Goal: Information Seeking & Learning: Learn about a topic

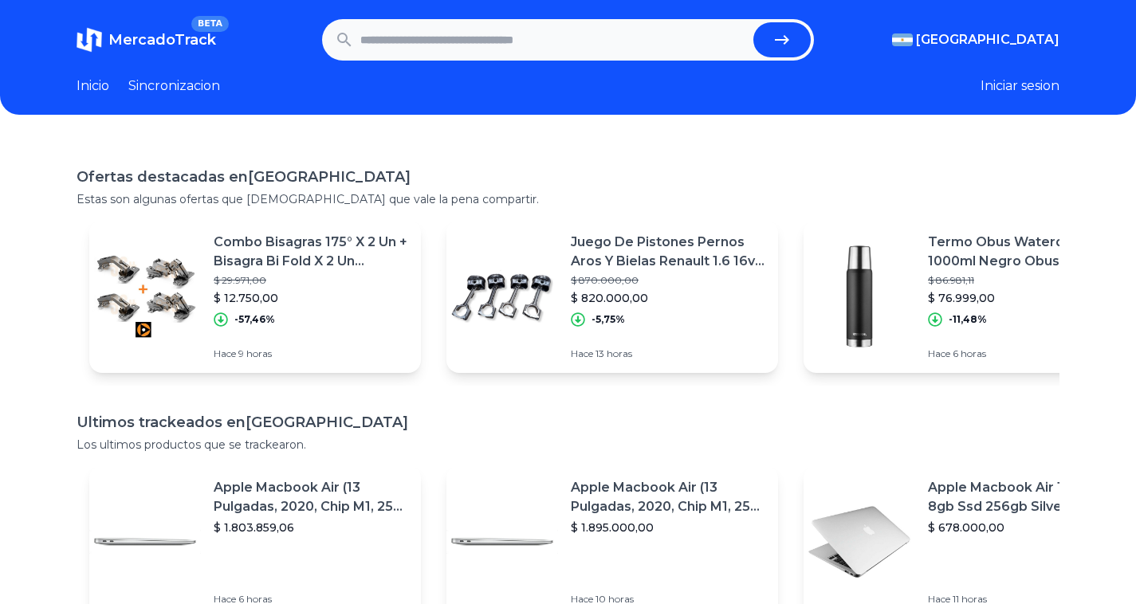
click at [425, 43] on input "text" at bounding box center [553, 39] width 387 height 35
type input "*******"
click at [753, 22] on button "submit" at bounding box center [781, 39] width 57 height 35
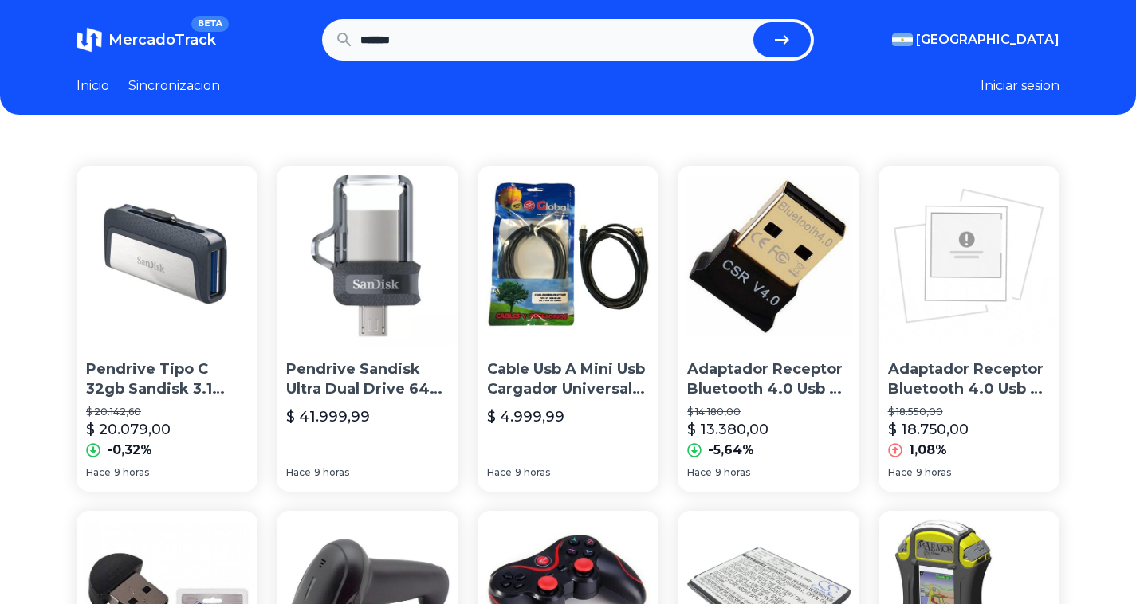
click at [468, 35] on input "*******" at bounding box center [553, 39] width 387 height 35
type input "**********"
click at [753, 22] on button "submit" at bounding box center [781, 39] width 57 height 35
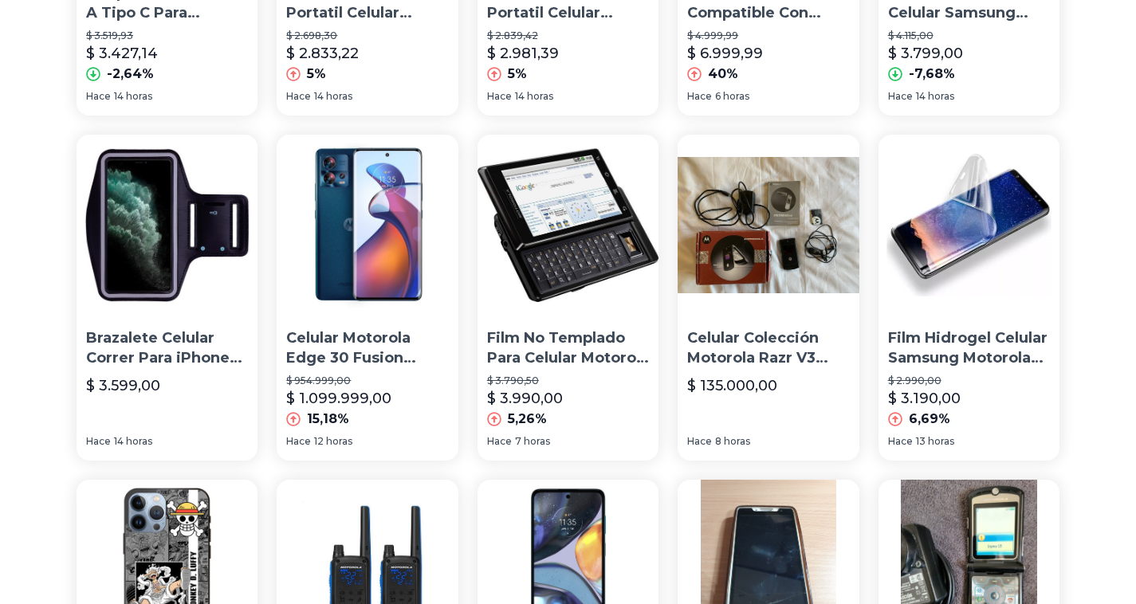
scroll to position [717, 0]
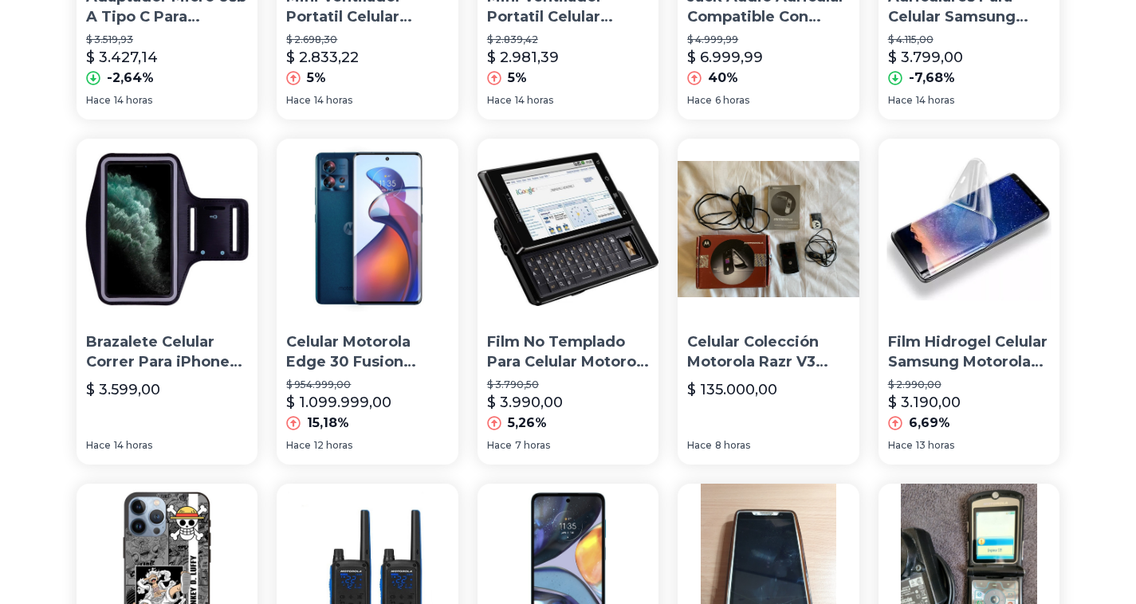
click at [369, 275] on img at bounding box center [367, 229] width 181 height 181
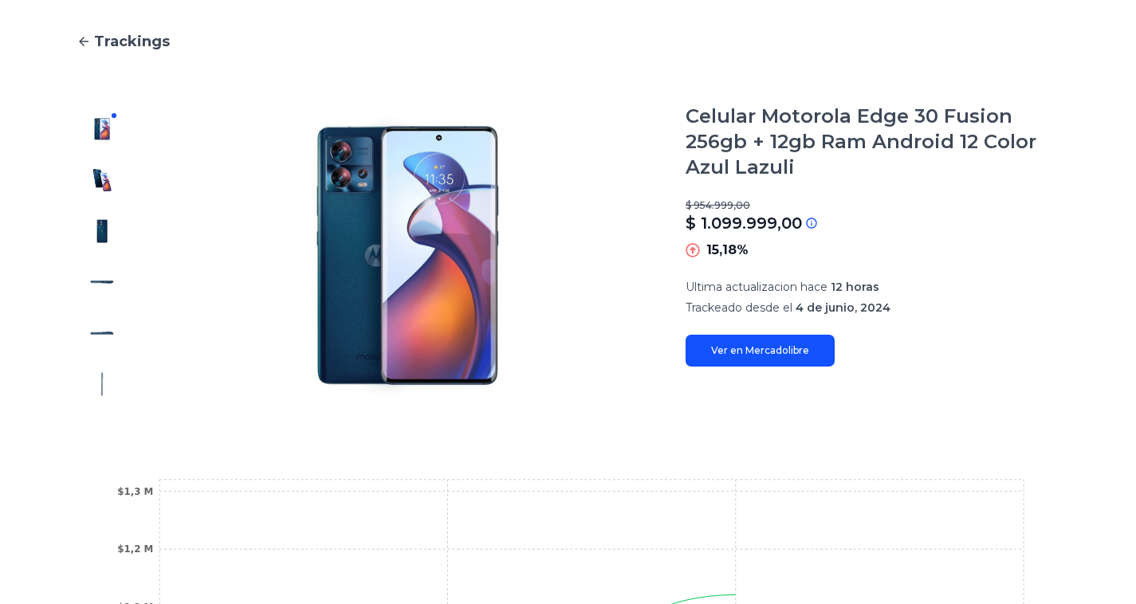
scroll to position [478, 0]
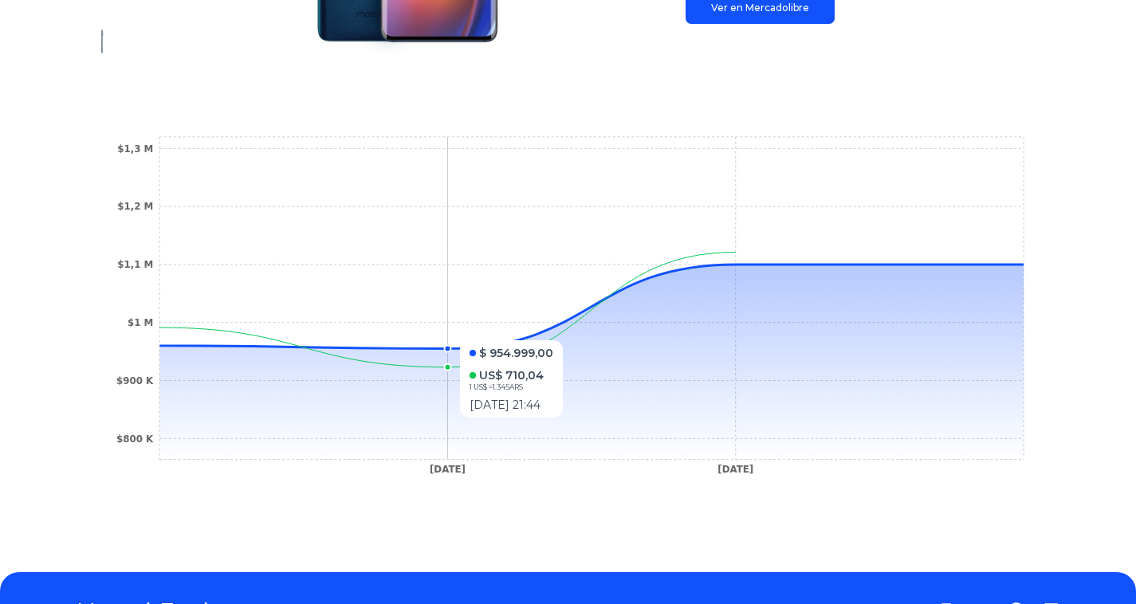
click at [317, 426] on icon at bounding box center [591, 362] width 864 height 195
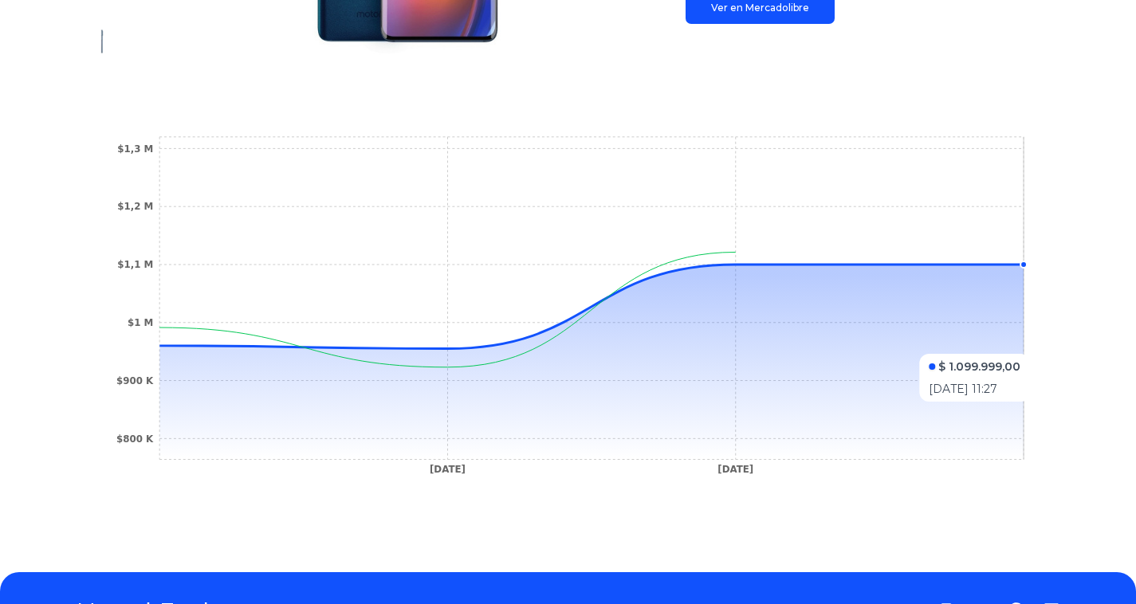
drag, startPoint x: 957, startPoint y: 353, endPoint x: 944, endPoint y: 414, distance: 61.9
click at [944, 414] on icon at bounding box center [591, 362] width 864 height 195
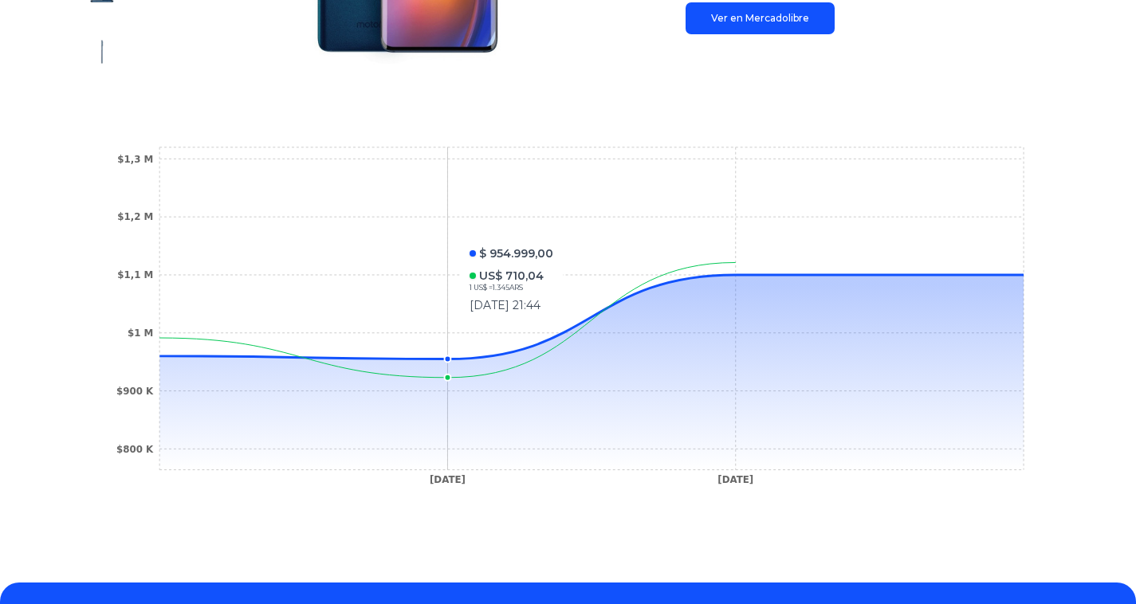
scroll to position [328, 0]
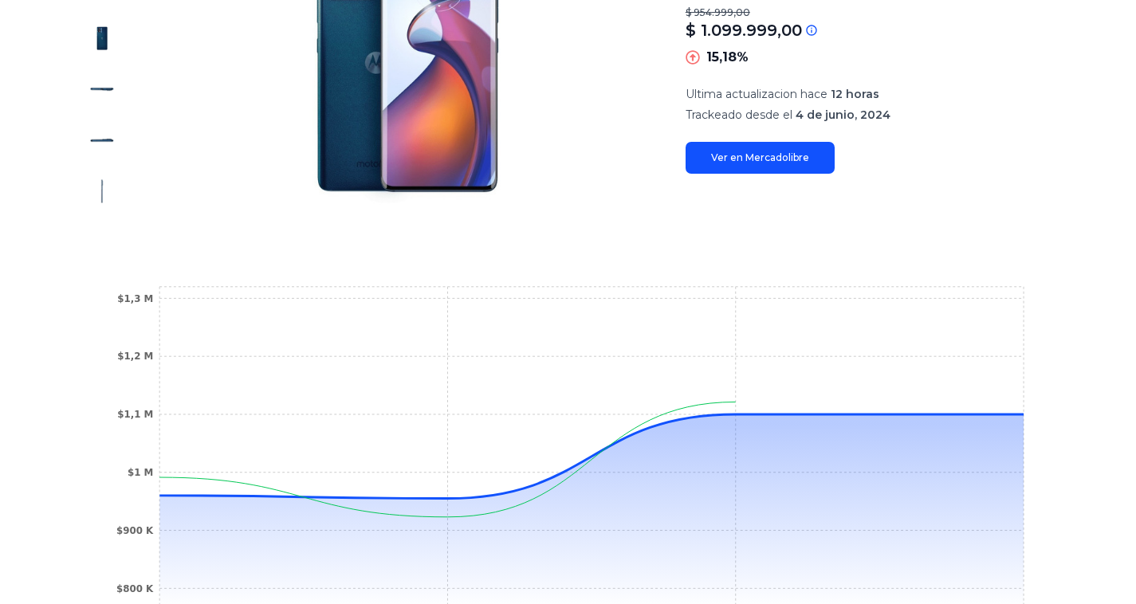
drag, startPoint x: 226, startPoint y: 312, endPoint x: 117, endPoint y: 225, distance: 139.5
click at [116, 221] on main "Trackings Celular Motorola Edge 30 Fusion 256gb + 12gb Ram Android 12 Color Azu…" at bounding box center [568, 254] width 983 height 834
click at [217, 296] on icon "[DATE] [DATE] $800 K $900 K $1 M $1,1 M $1,2 M $1,3 M" at bounding box center [567, 460] width 919 height 359
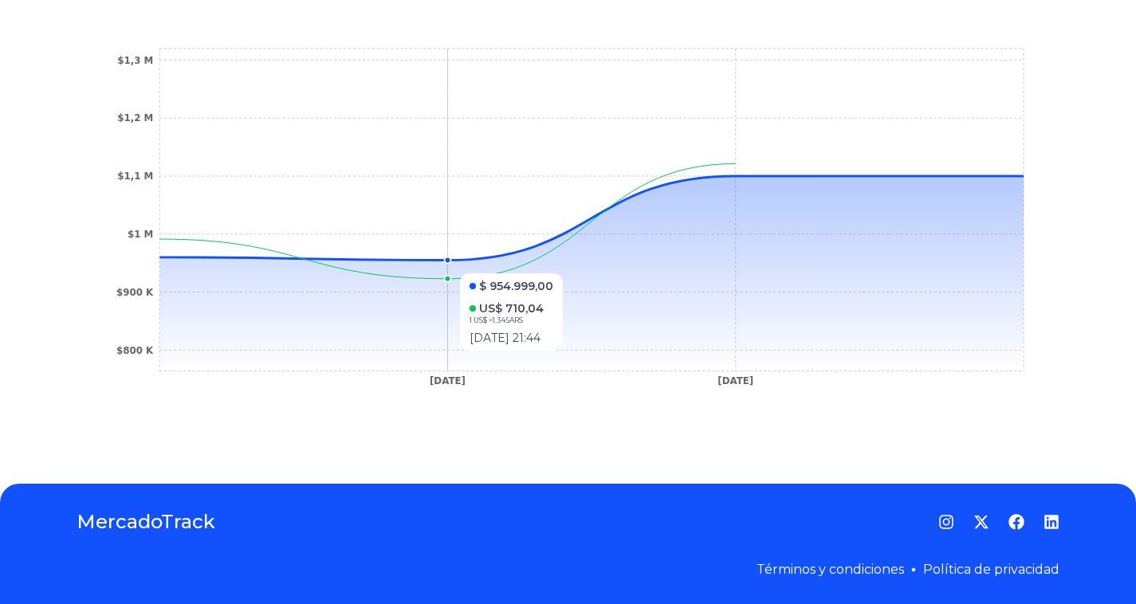
scroll to position [567, 0]
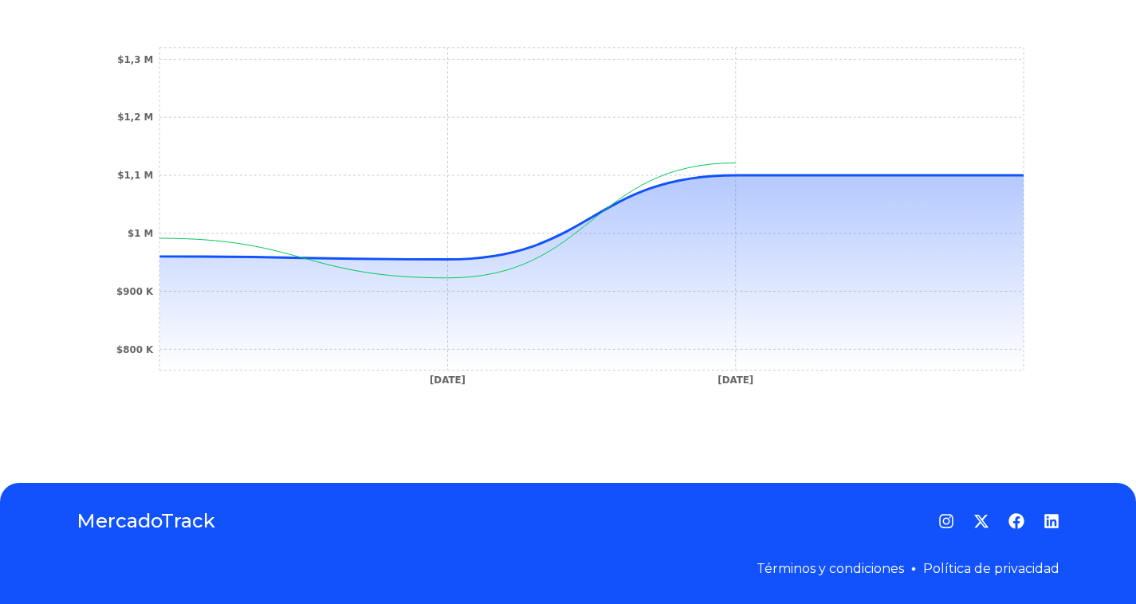
type input "**********"
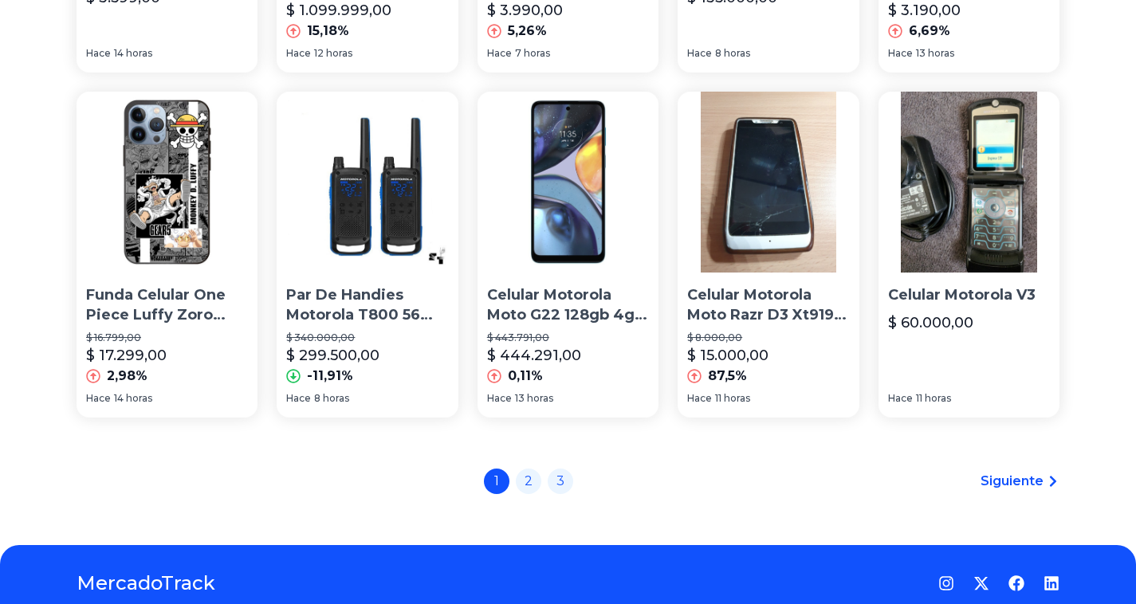
scroll to position [1181, 0]
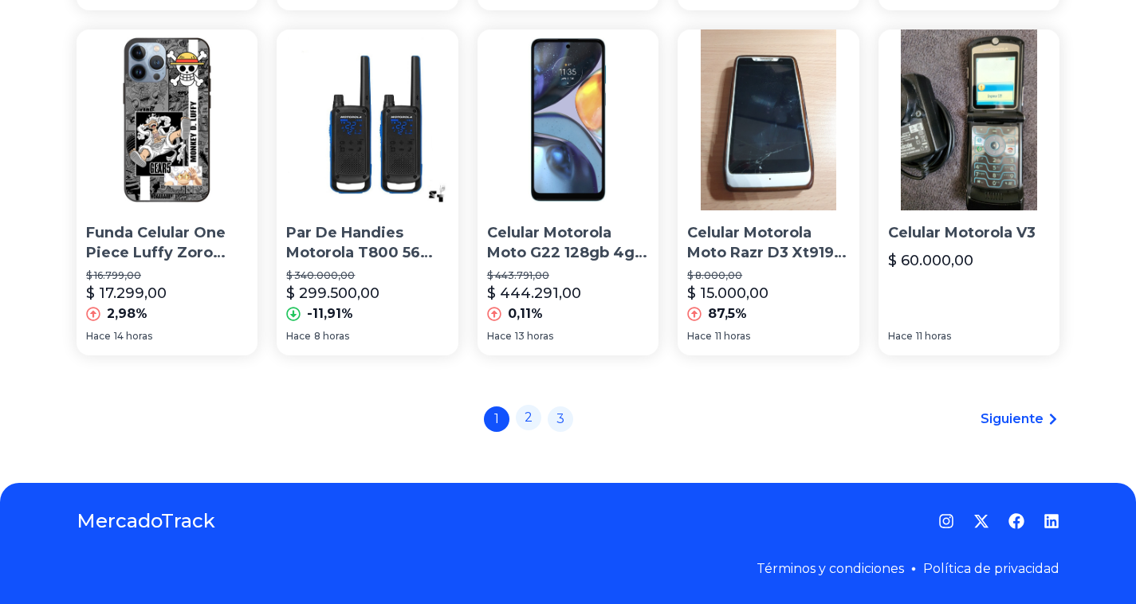
click at [532, 418] on link "2" at bounding box center [529, 418] width 26 height 26
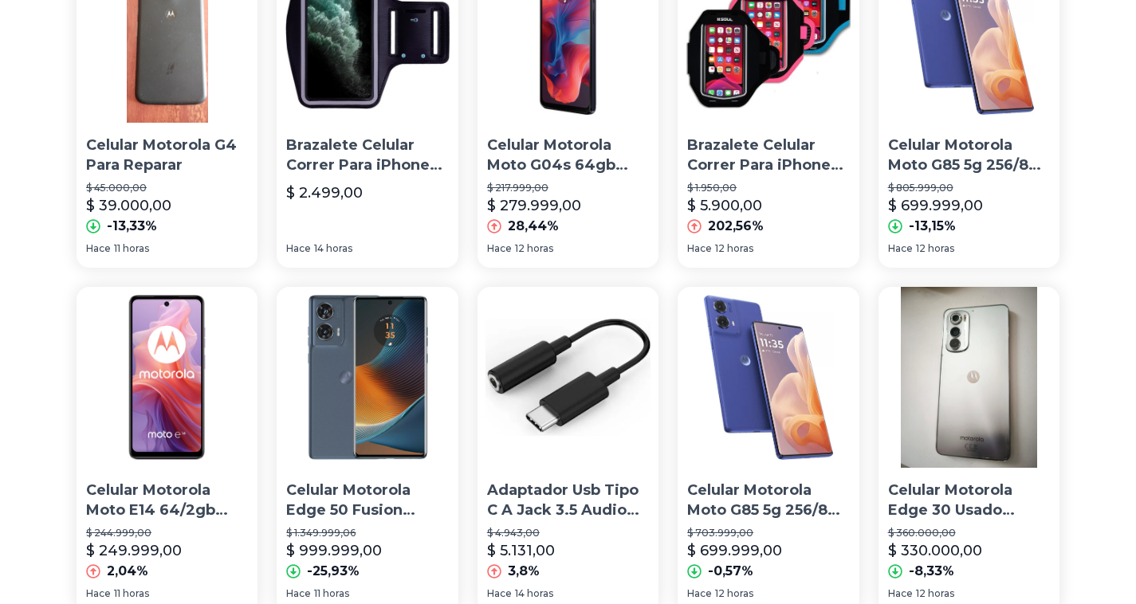
scroll to position [478, 0]
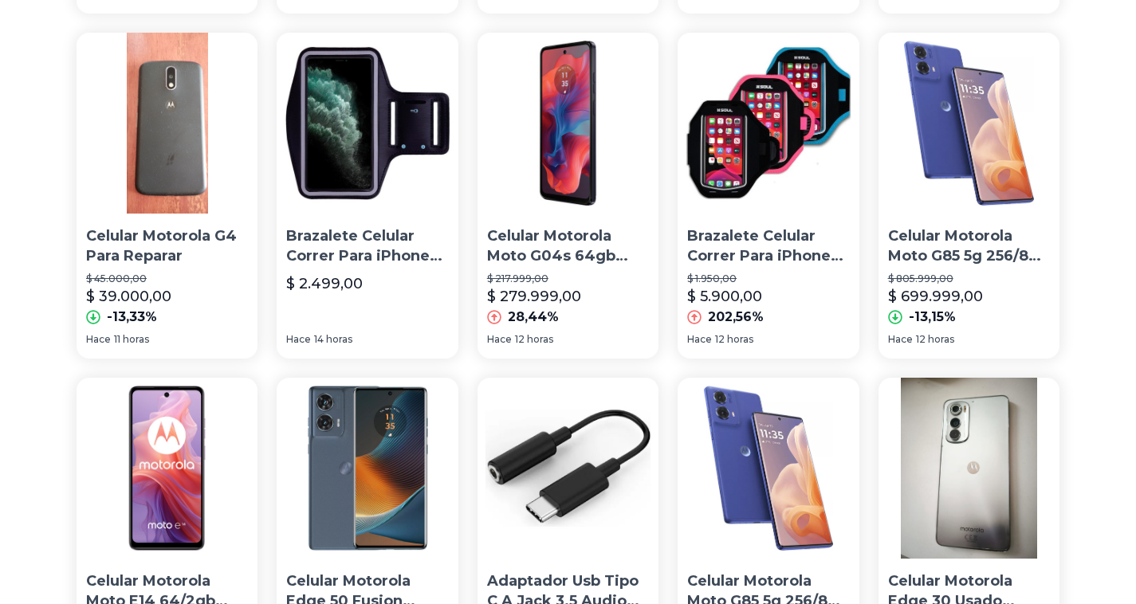
click at [972, 120] on img at bounding box center [968, 123] width 181 height 181
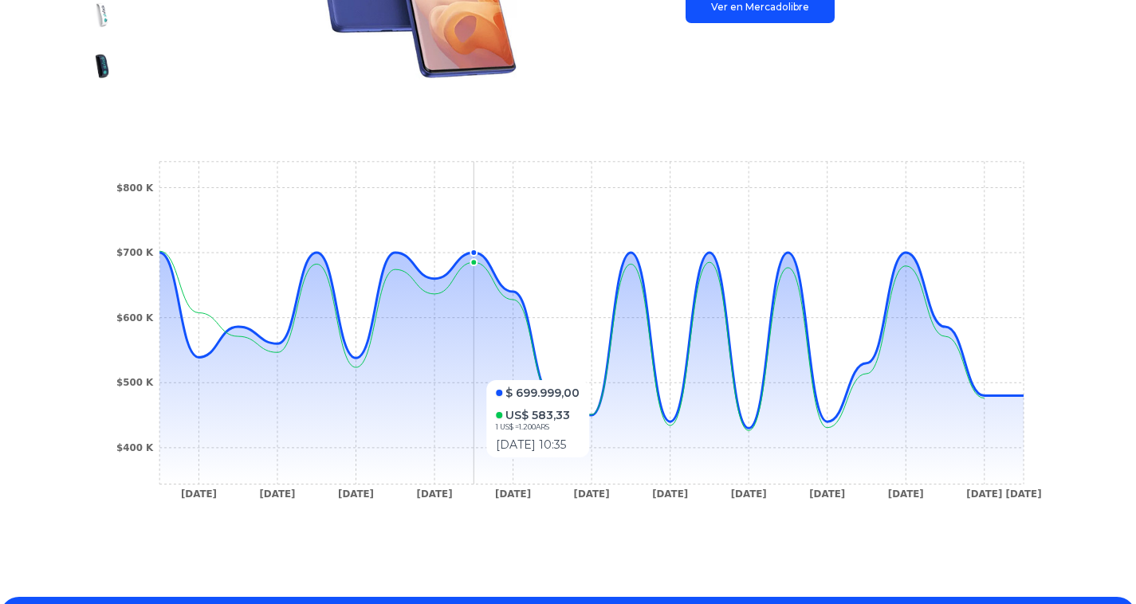
scroll to position [478, 0]
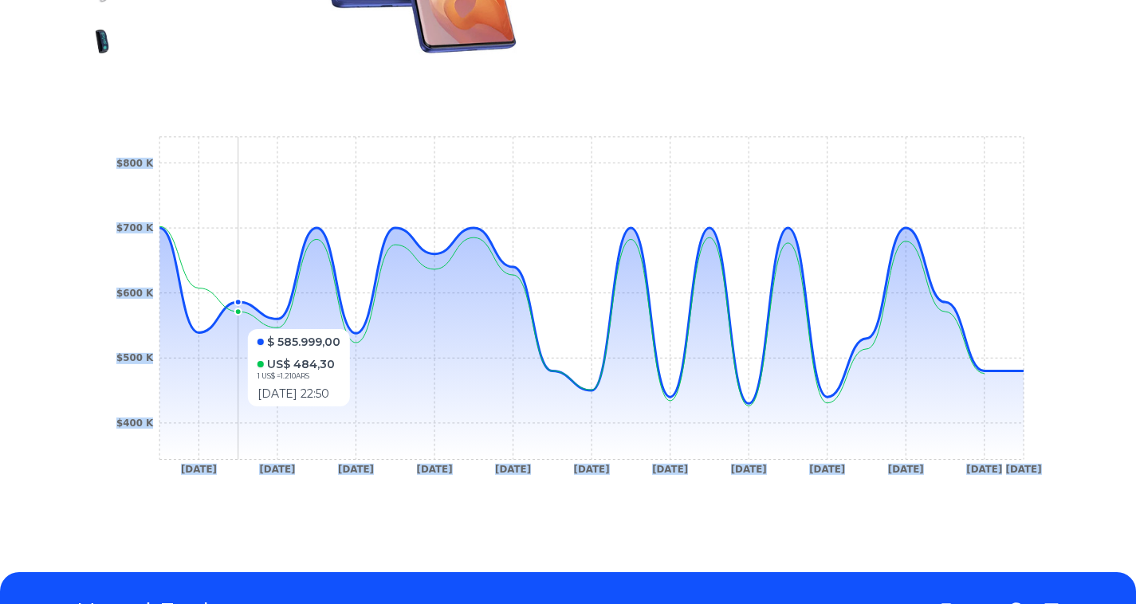
drag, startPoint x: 211, startPoint y: 320, endPoint x: 231, endPoint y: 321, distance: 20.0
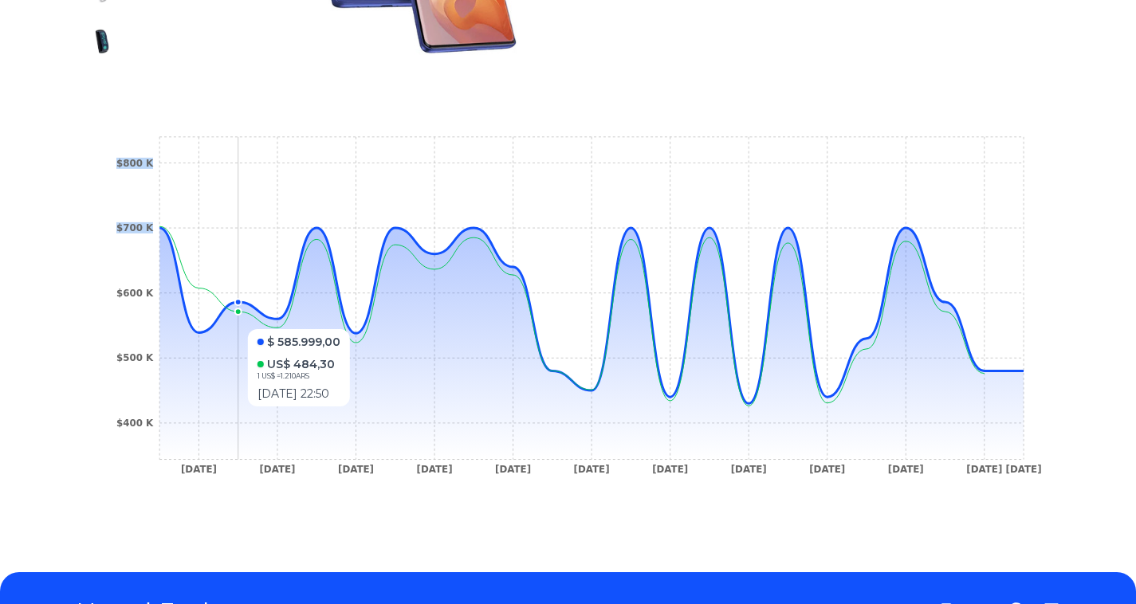
click at [231, 321] on icon "[DATE] [DATE] [DATE] [DATE] [DATE] [DATE] [DATE] [DATE] [DATE] [DATE] [DATE] [D…" at bounding box center [567, 310] width 919 height 359
click at [167, 474] on icon "[DATE] [DATE] [DATE] [DATE] [DATE] [DATE] [DATE] [DATE] [DATE] [DATE] [DATE] [D…" at bounding box center [567, 310] width 919 height 359
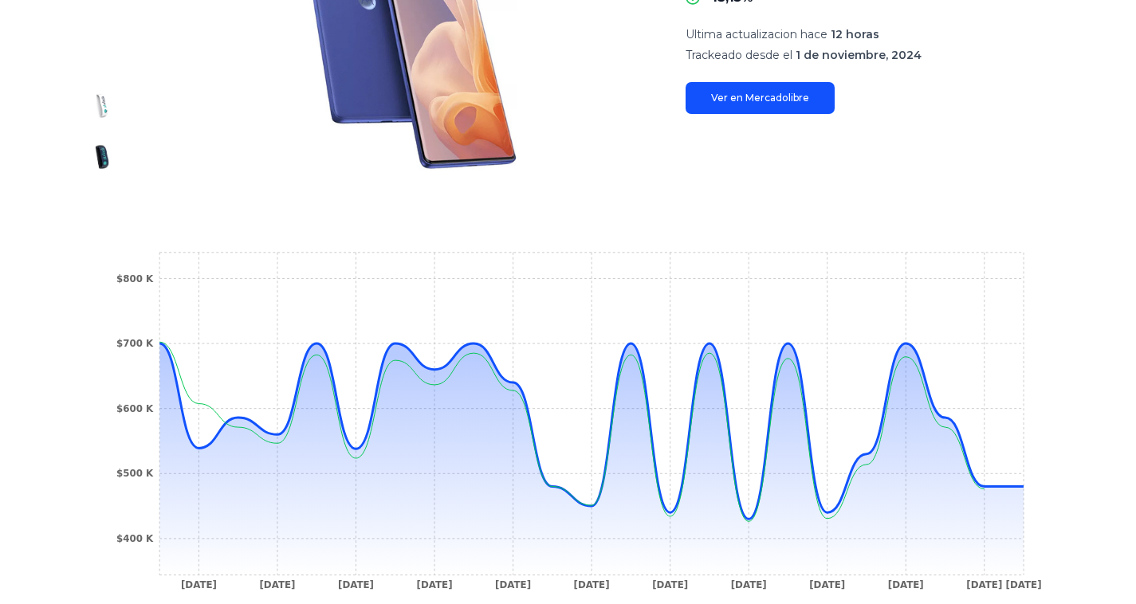
scroll to position [159, 0]
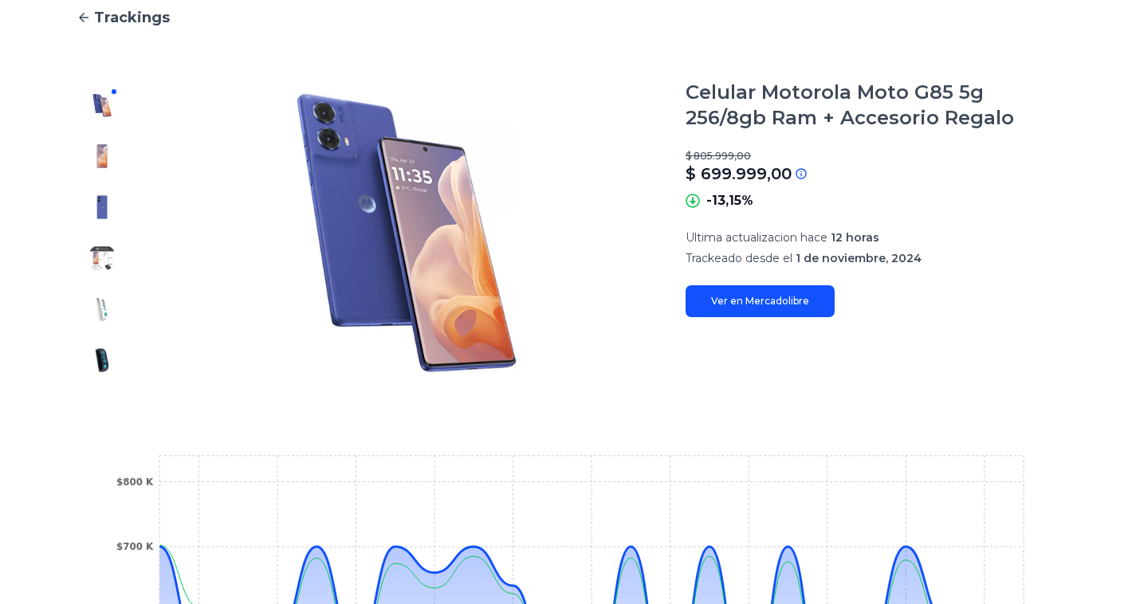
click at [88, 14] on icon at bounding box center [84, 17] width 14 height 14
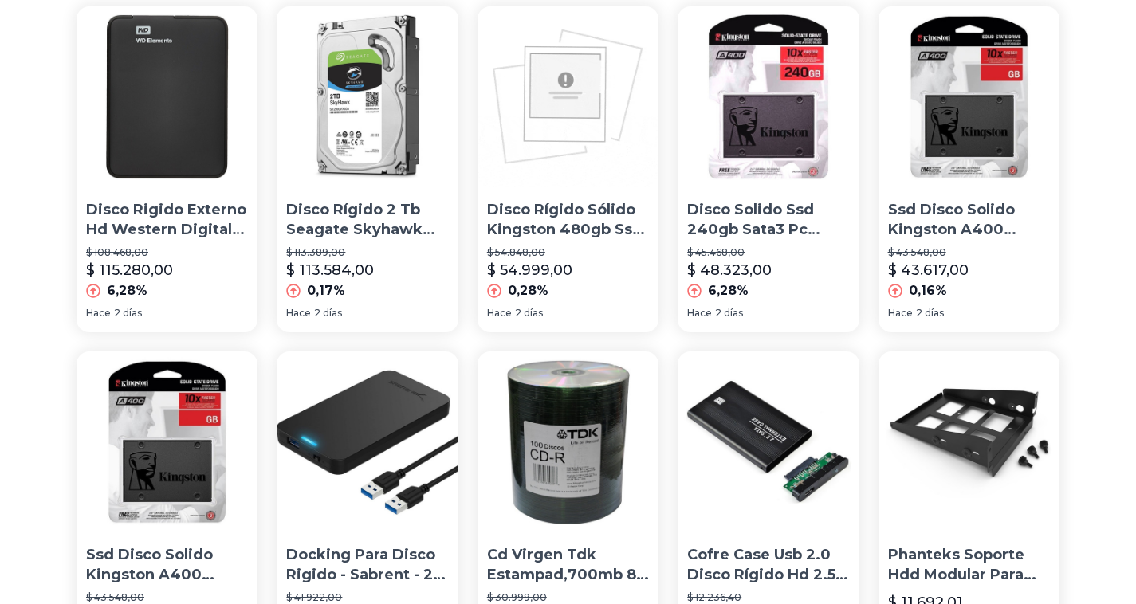
click at [777, 140] on img at bounding box center [767, 96] width 181 height 181
